Goal: Task Accomplishment & Management: Use online tool/utility

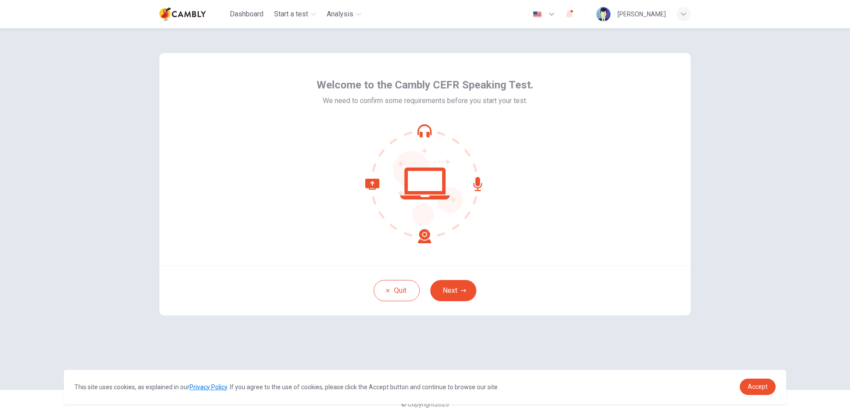
click at [455, 294] on button "Next" at bounding box center [453, 290] width 46 height 21
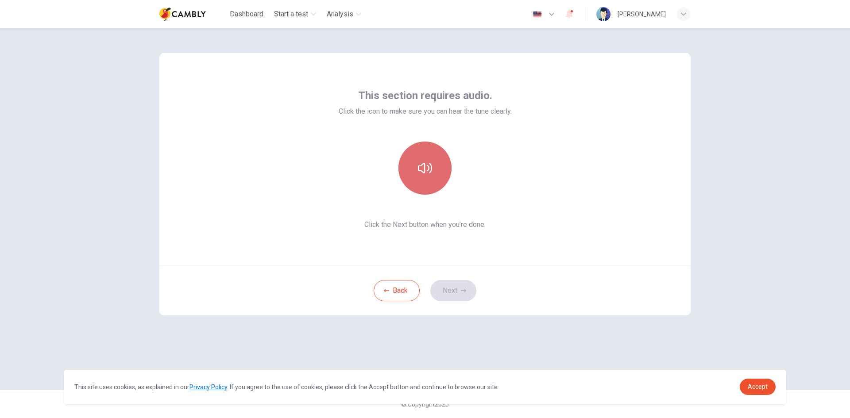
click at [433, 167] on button "button" at bounding box center [424, 168] width 53 height 53
click at [468, 289] on button "Next" at bounding box center [453, 290] width 46 height 21
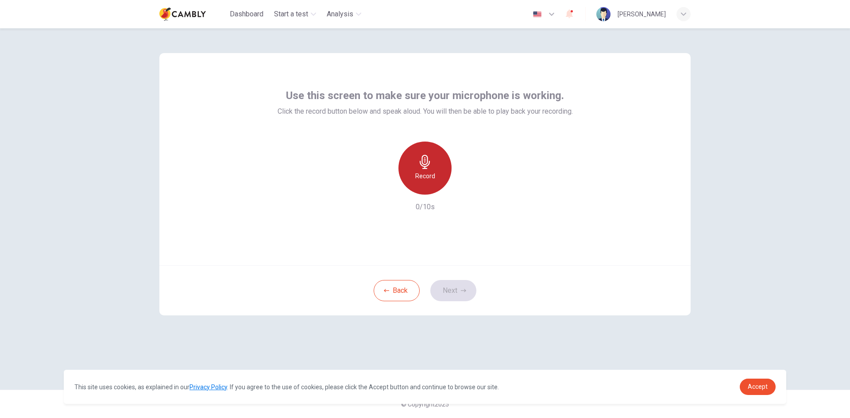
click at [436, 174] on div "Record" at bounding box center [424, 168] width 53 height 53
click at [465, 189] on icon "button" at bounding box center [466, 187] width 4 height 5
click at [383, 185] on icon "button" at bounding box center [384, 188] width 8 height 8
click at [435, 170] on div "Record" at bounding box center [424, 168] width 53 height 53
click at [467, 188] on icon "button" at bounding box center [465, 187] width 9 height 9
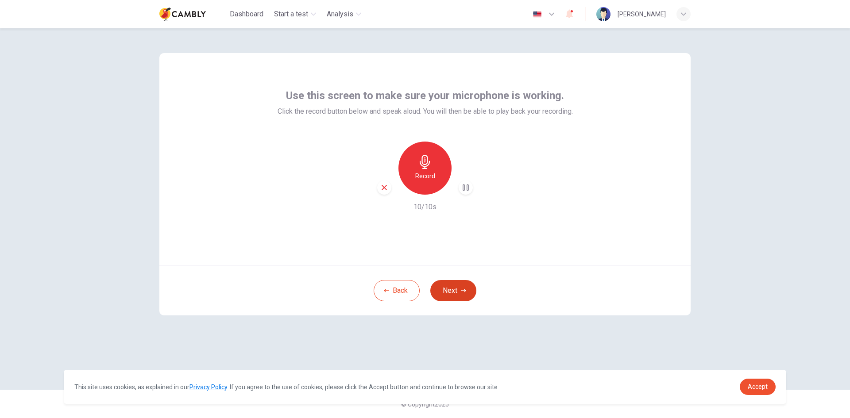
click at [446, 293] on button "Next" at bounding box center [453, 290] width 46 height 21
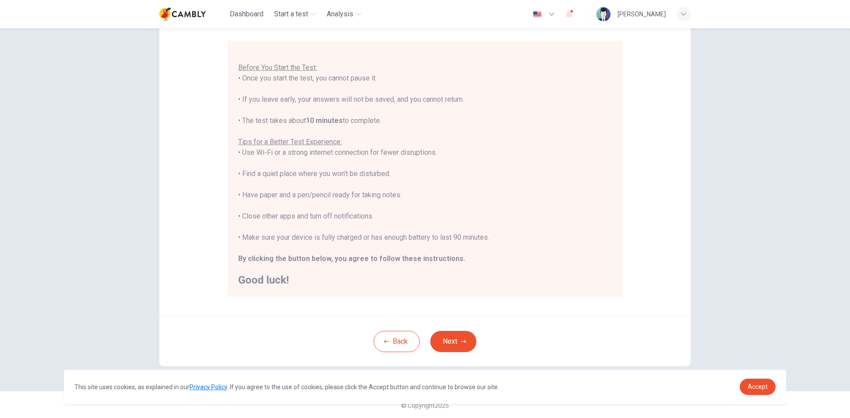
scroll to position [74, 0]
click at [457, 340] on button "Next" at bounding box center [453, 340] width 46 height 21
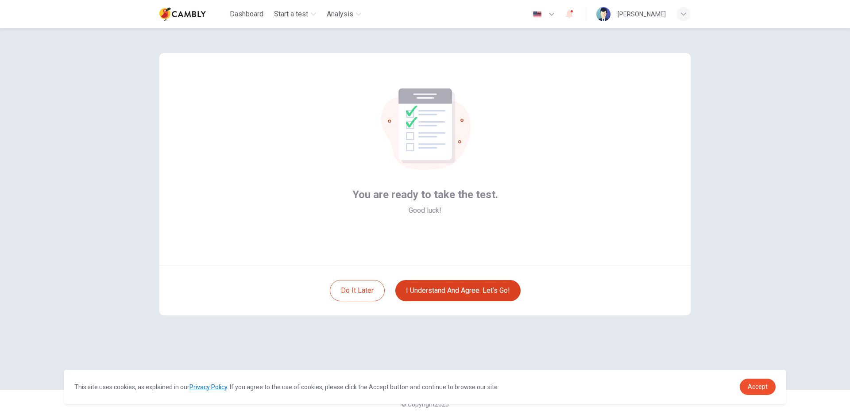
scroll to position [0, 0]
click at [471, 295] on button "I understand and agree. Let’s go!" at bounding box center [457, 290] width 125 height 21
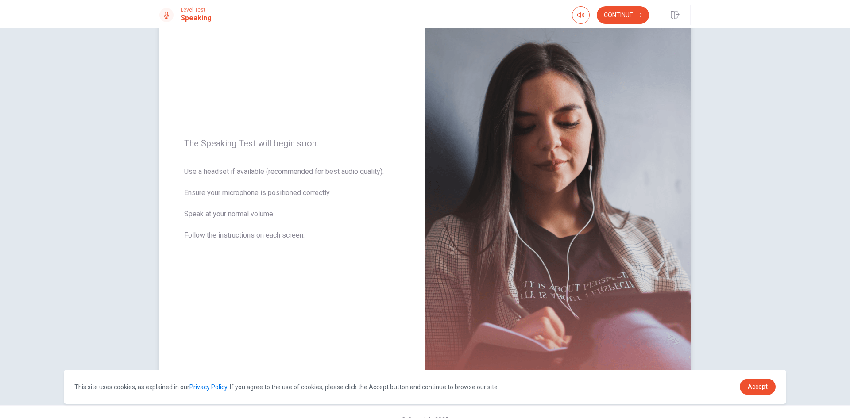
scroll to position [60, 0]
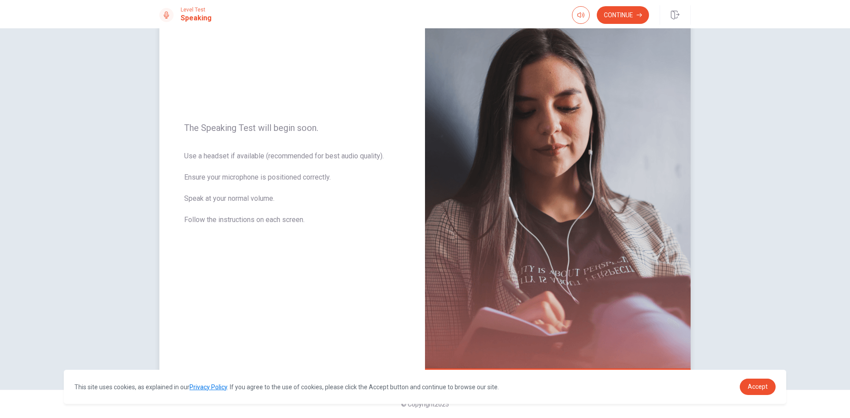
click at [294, 284] on div "The Speaking Test will begin soon. Use a headset if available (recommended for …" at bounding box center [292, 179] width 266 height 386
click at [621, 15] on button "Continue" at bounding box center [623, 15] width 52 height 18
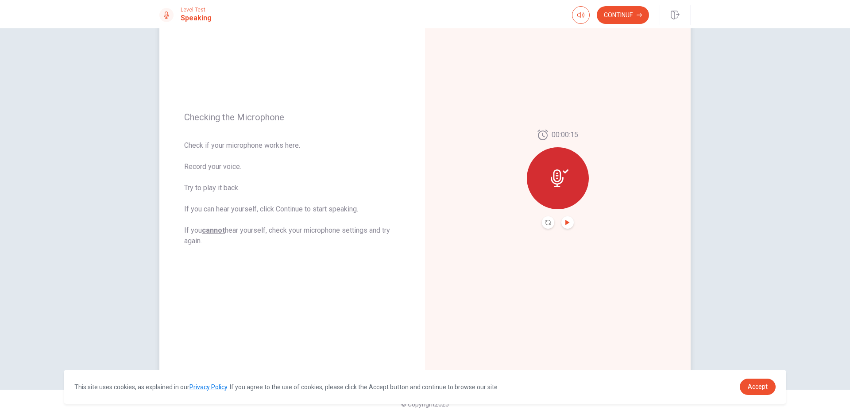
click at [565, 220] on icon "Play Audio" at bounding box center [567, 222] width 4 height 5
click at [546, 223] on icon "Record Again" at bounding box center [547, 222] width 5 height 5
click at [566, 222] on icon "Play Audio" at bounding box center [567, 222] width 4 height 5
click at [630, 20] on button "Continue" at bounding box center [623, 15] width 52 height 18
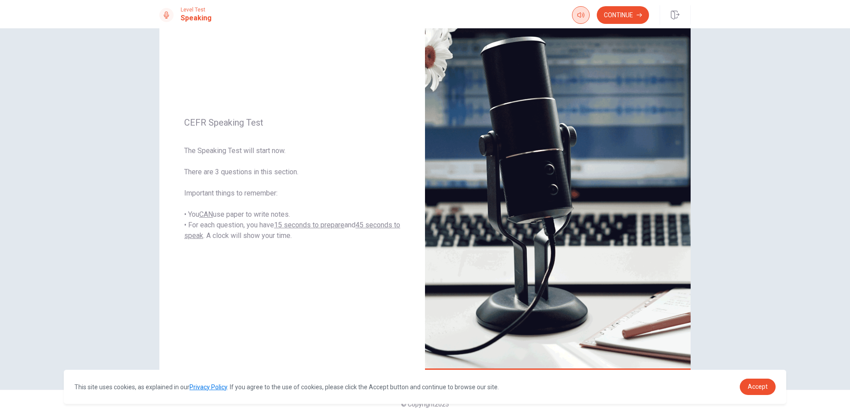
click at [635, 16] on button "Continue" at bounding box center [623, 15] width 52 height 18
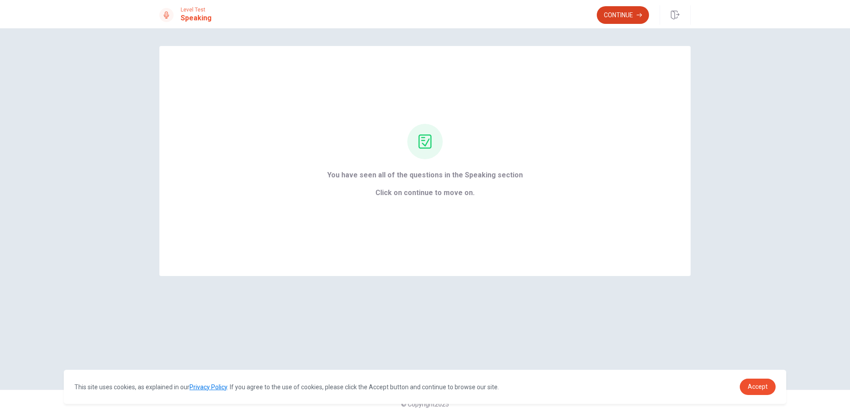
click at [627, 11] on button "Continue" at bounding box center [623, 15] width 52 height 18
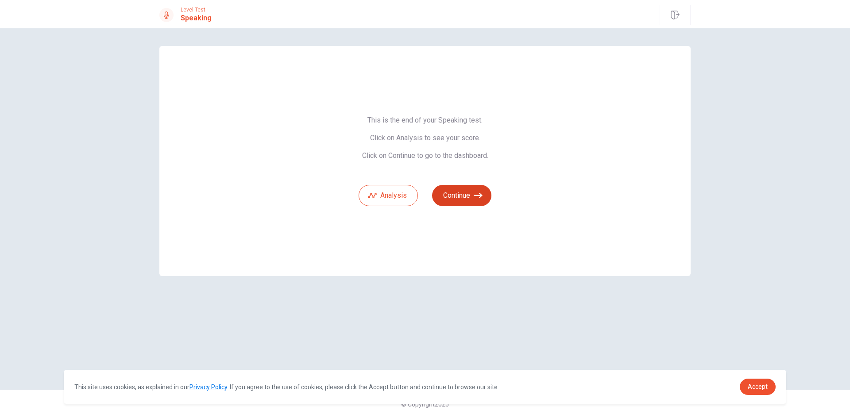
click at [478, 198] on icon "button" at bounding box center [478, 195] width 9 height 9
